Goal: Task Accomplishment & Management: Complete application form

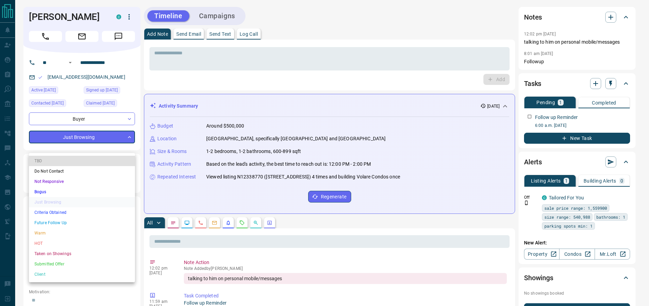
click at [65, 214] on li "Criteria Obtained" at bounding box center [82, 213] width 106 height 10
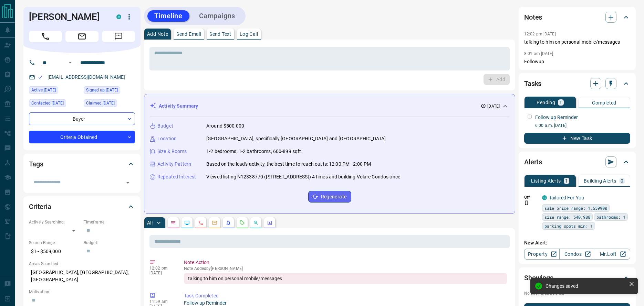
type input "*"
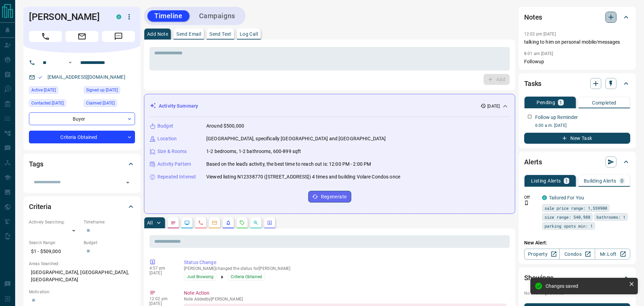
click at [608, 21] on button "button" at bounding box center [610, 17] width 11 height 11
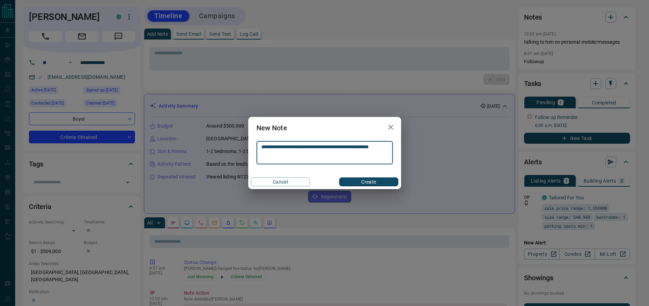
type textarea "**********"
click at [364, 180] on button "Create" at bounding box center [368, 182] width 59 height 9
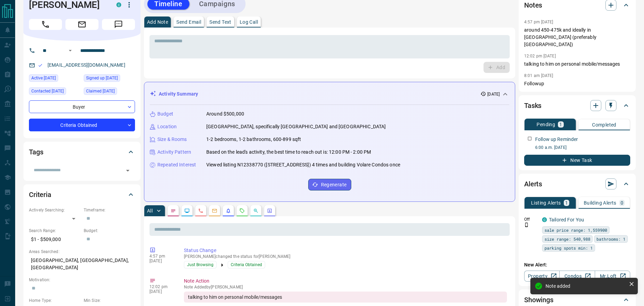
scroll to position [25, 0]
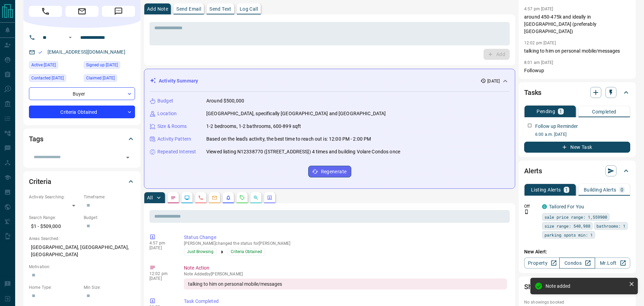
click at [581, 258] on link "Condos" at bounding box center [576, 263] width 35 height 11
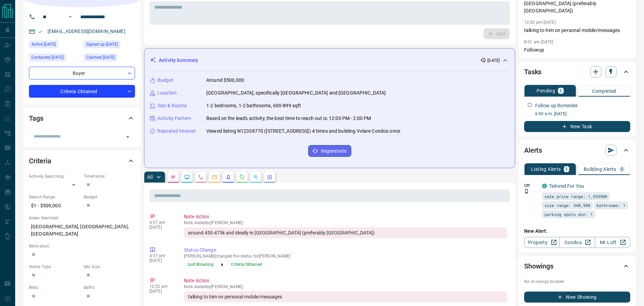
scroll to position [0, 0]
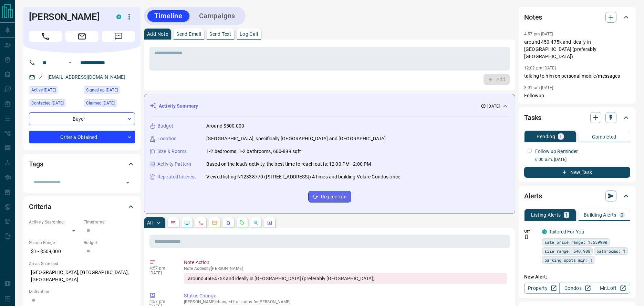
click at [198, 109] on p "Activity Summary" at bounding box center [178, 106] width 39 height 7
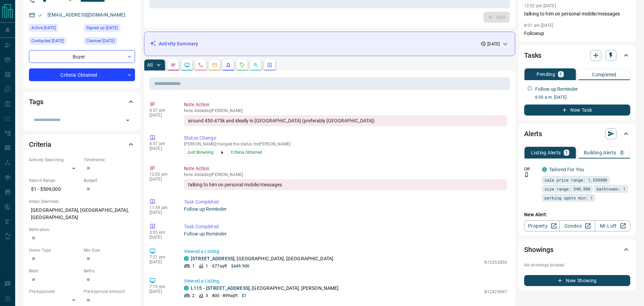
scroll to position [83, 0]
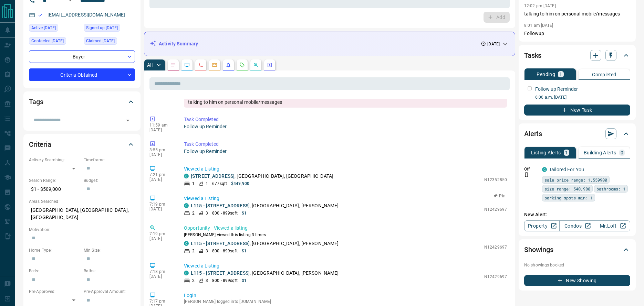
click at [228, 207] on link "L115 - 9560 Islington Avenue" at bounding box center [220, 206] width 59 height 6
click at [207, 177] on link "101 - 250 Pine Grove Road" at bounding box center [213, 176] width 44 height 6
click at [211, 176] on link "101 - 250 Pine Grove Road" at bounding box center [213, 176] width 44 height 6
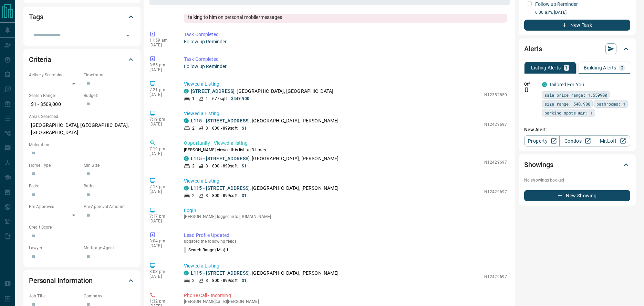
scroll to position [0, 0]
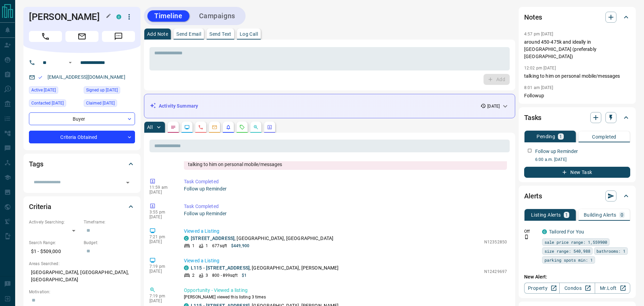
click at [36, 14] on h1 "Konrad Majdanczuk" at bounding box center [67, 16] width 77 height 11
copy h1 "Konrad"
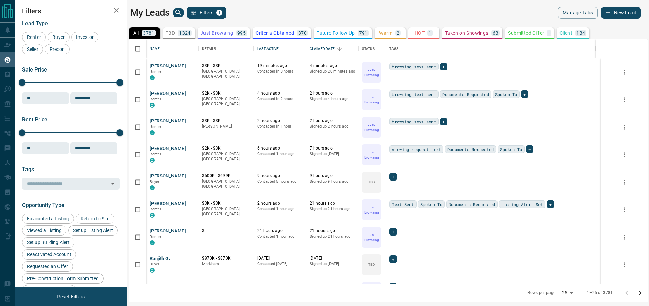
scroll to position [240, 514]
